Goal: Information Seeking & Learning: Learn about a topic

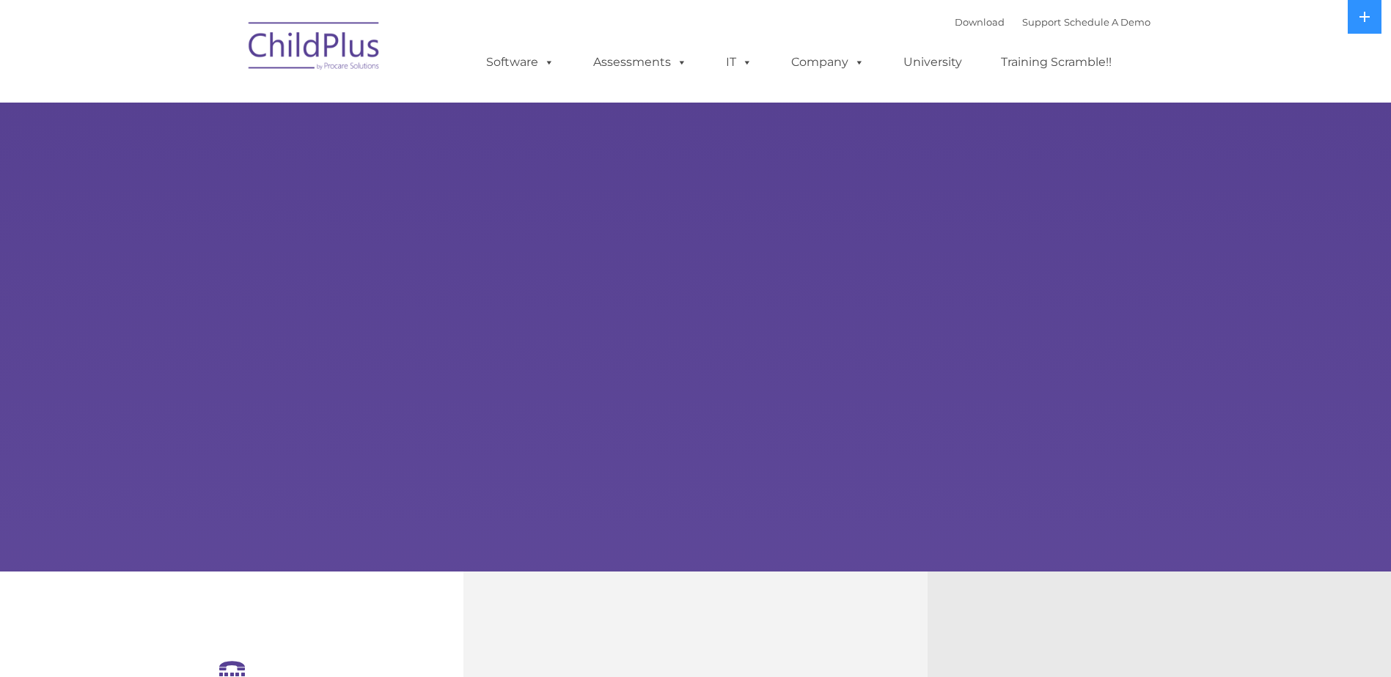
select select "MEDIUM"
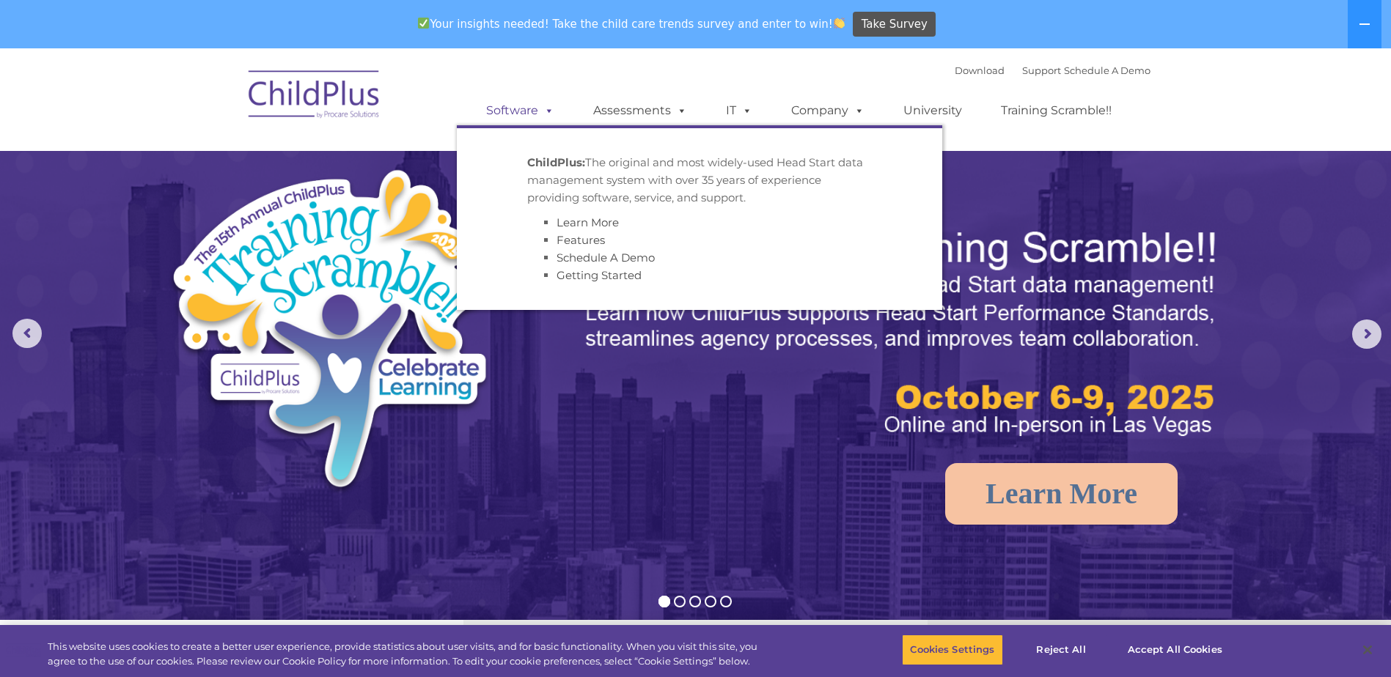
click at [549, 113] on span at bounding box center [546, 110] width 16 height 14
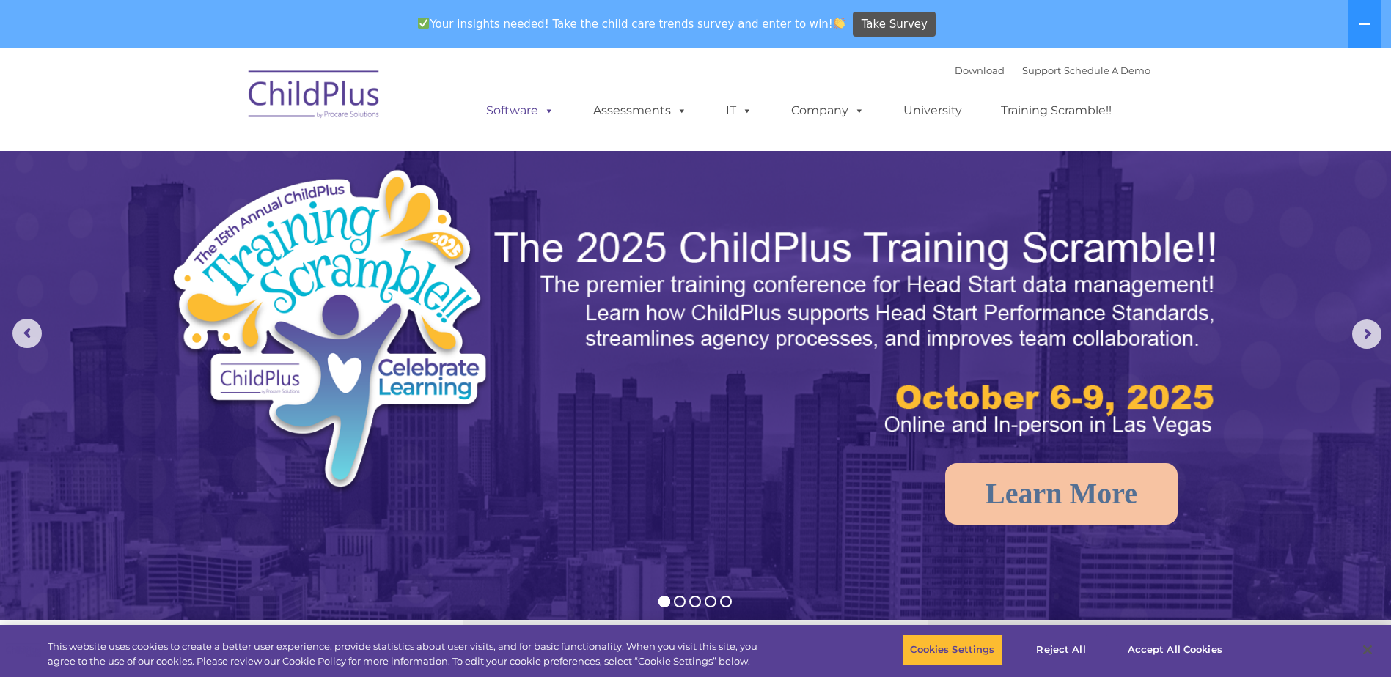
click at [550, 112] on span at bounding box center [546, 110] width 16 height 14
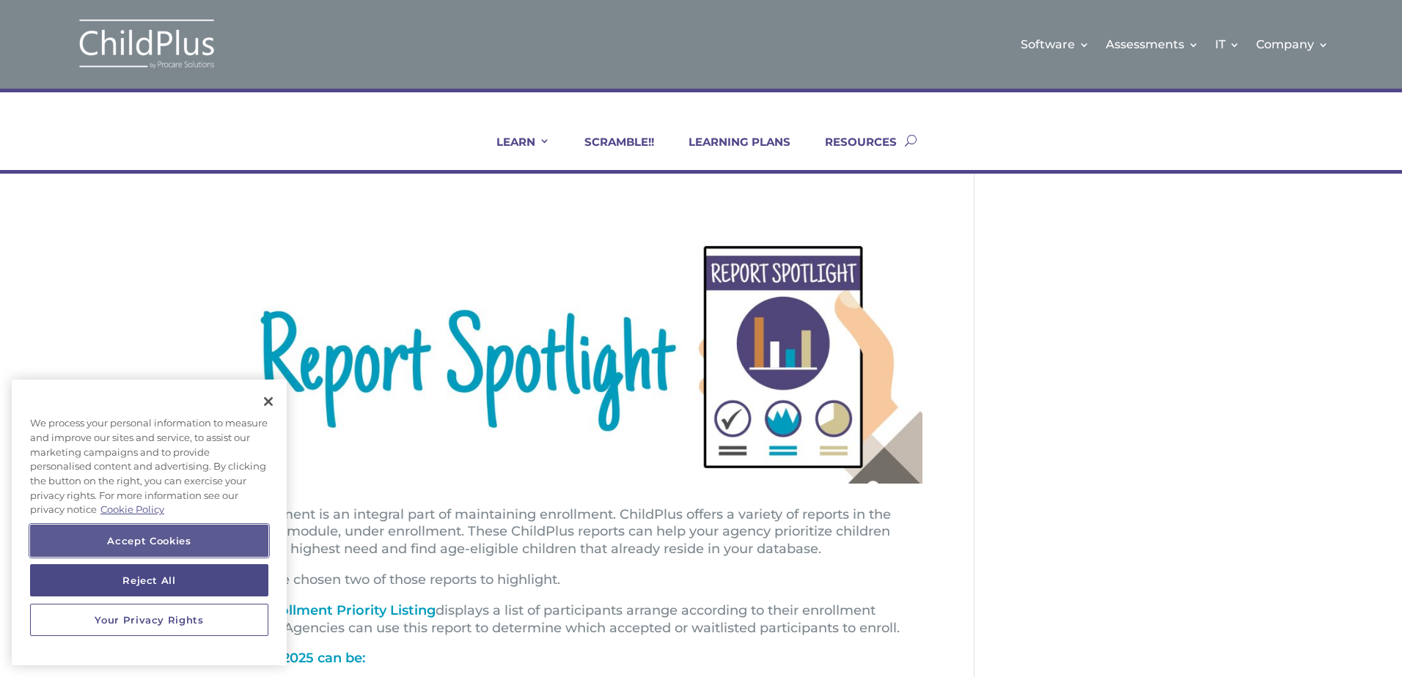
click at [141, 549] on button "Accept Cookies" at bounding box center [149, 541] width 238 height 32
